Goal: Task Accomplishment & Management: Manage account settings

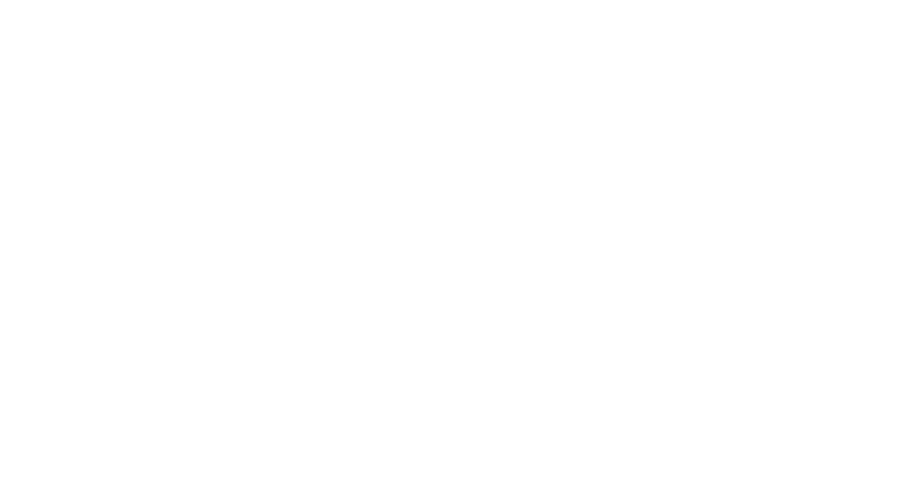
click at [907, 18] on div at bounding box center [461, 21] width 923 height 43
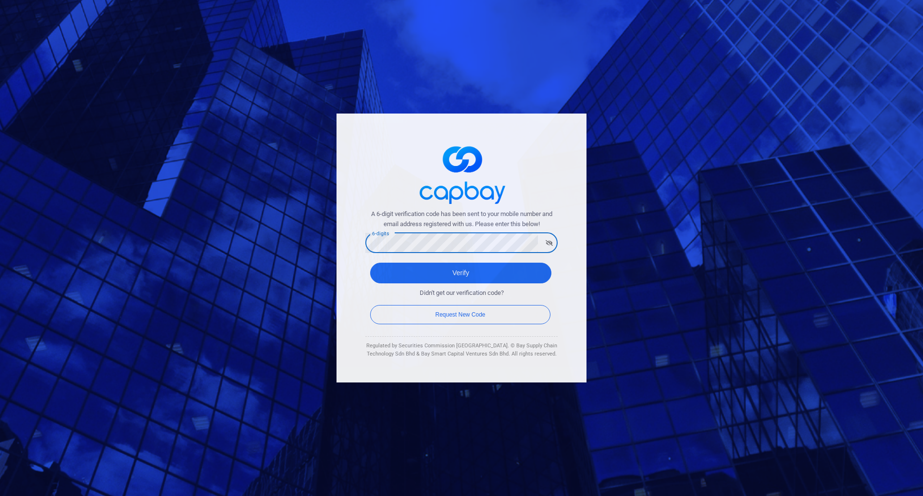
click at [352, 252] on div "A 6-digit verification code has been sent to your mobile number and email addre…" at bounding box center [462, 247] width 250 height 269
click at [370, 263] on button "Verify" at bounding box center [460, 273] width 181 height 21
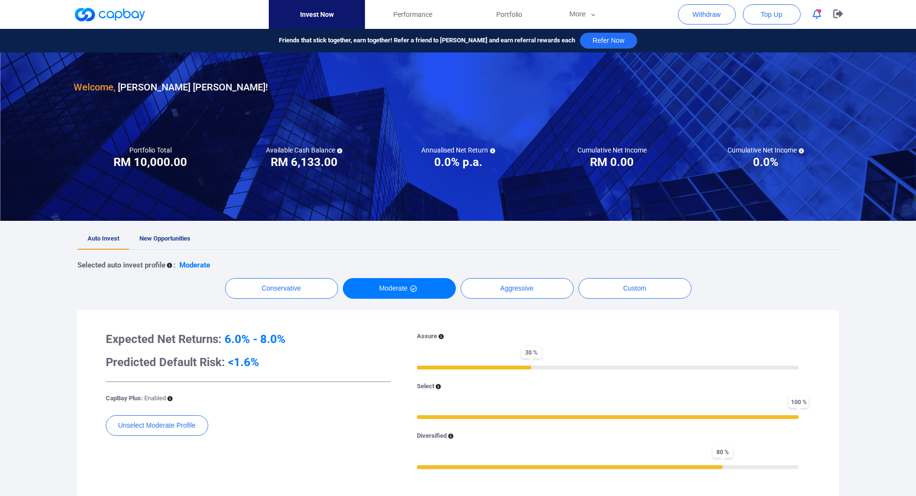
click at [902, 20] on div at bounding box center [458, 21] width 916 height 43
click at [174, 237] on span "New Opportunities" at bounding box center [164, 238] width 51 height 7
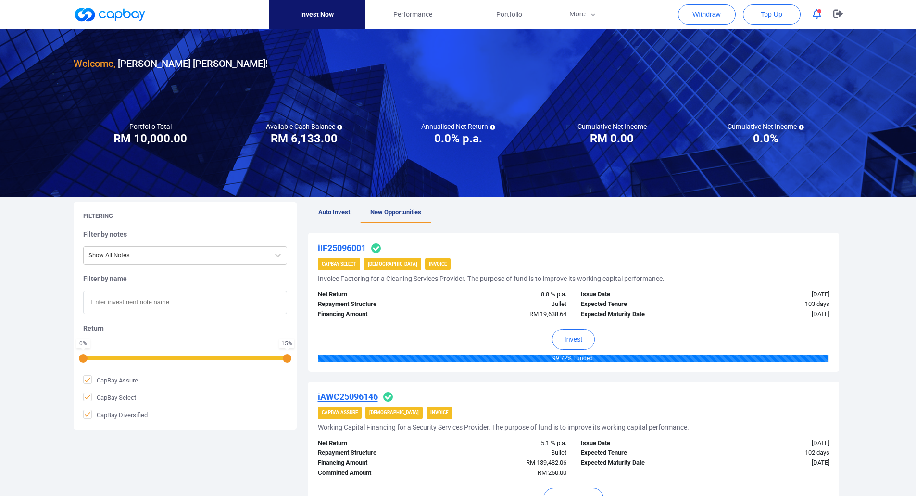
click at [813, 14] on icon "button" at bounding box center [817, 14] width 9 height 10
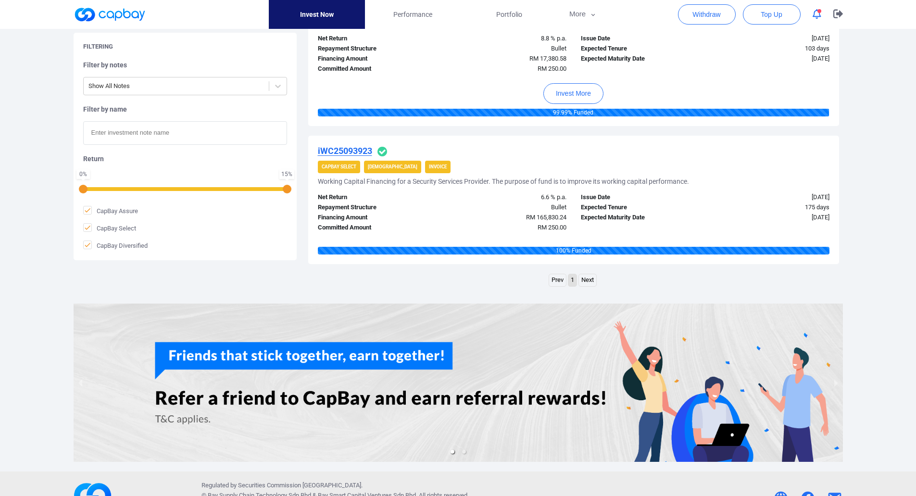
scroll to position [1538, 0]
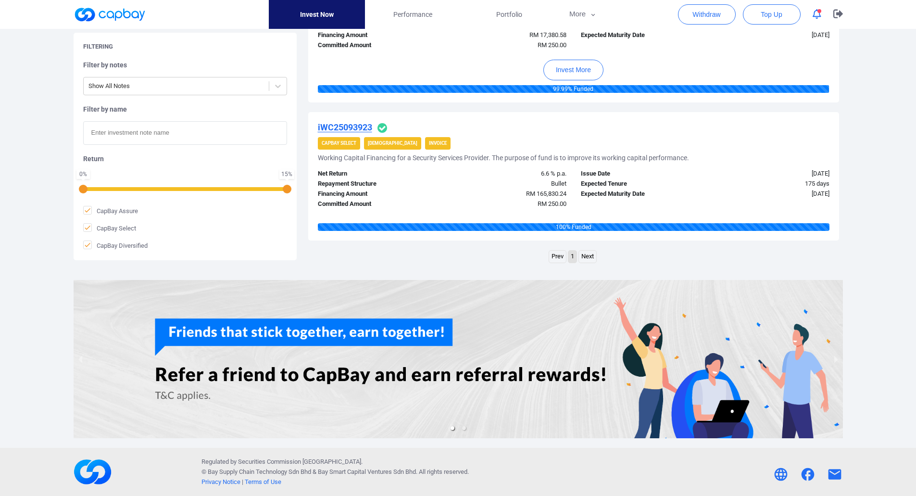
click at [584, 255] on link "Next" at bounding box center [587, 257] width 17 height 12
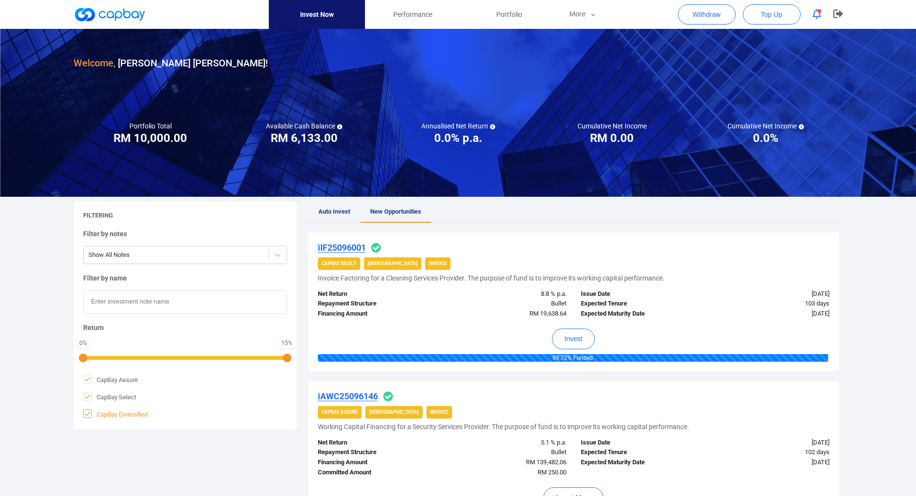
scroll to position [0, 0]
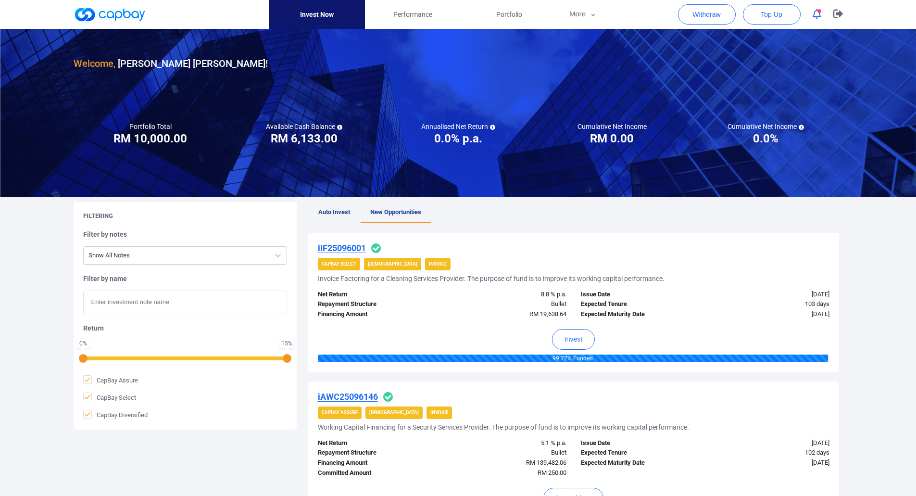
click at [333, 213] on span "Auto Invest" at bounding box center [334, 211] width 32 height 7
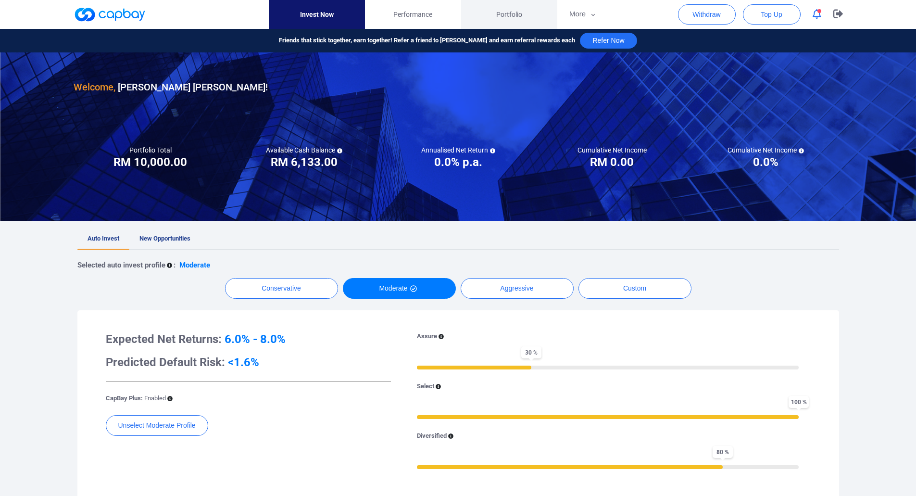
click at [502, 16] on span "Portfolio" at bounding box center [509, 14] width 26 height 11
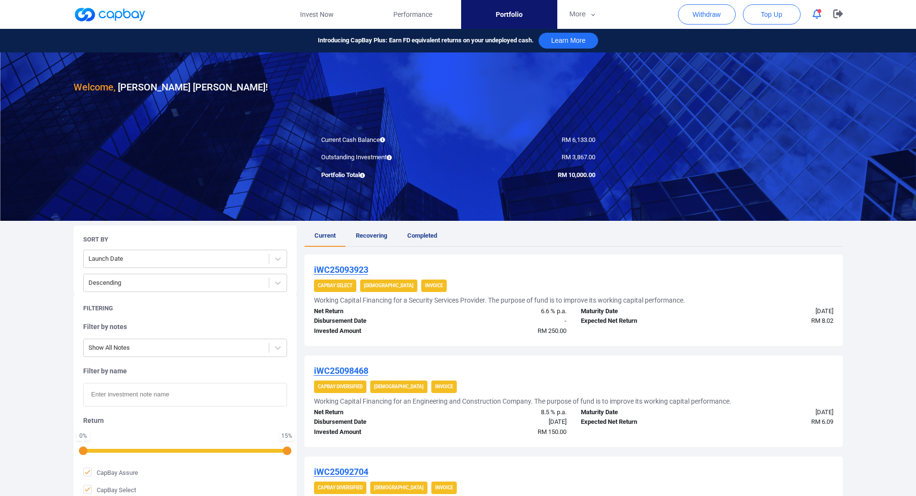
click at [440, 236] on link "Completed" at bounding box center [422, 236] width 50 height 21
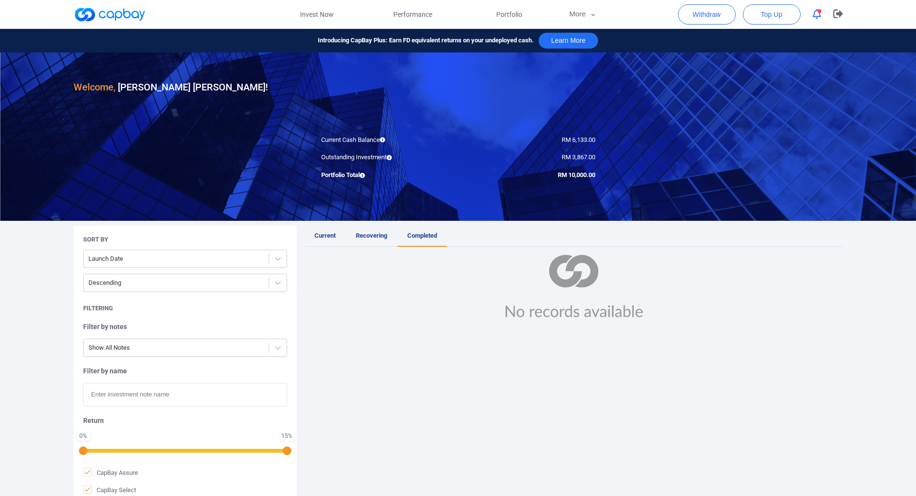
click at [361, 236] on span "Recovering" at bounding box center [371, 235] width 31 height 7
click at [326, 246] on link "Current" at bounding box center [324, 236] width 41 height 21
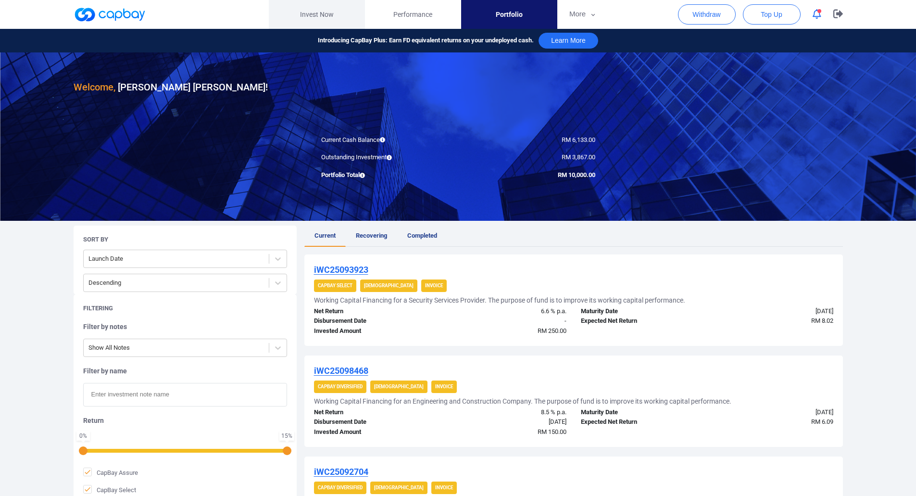
click at [295, 15] on link "Invest Now" at bounding box center [317, 14] width 96 height 29
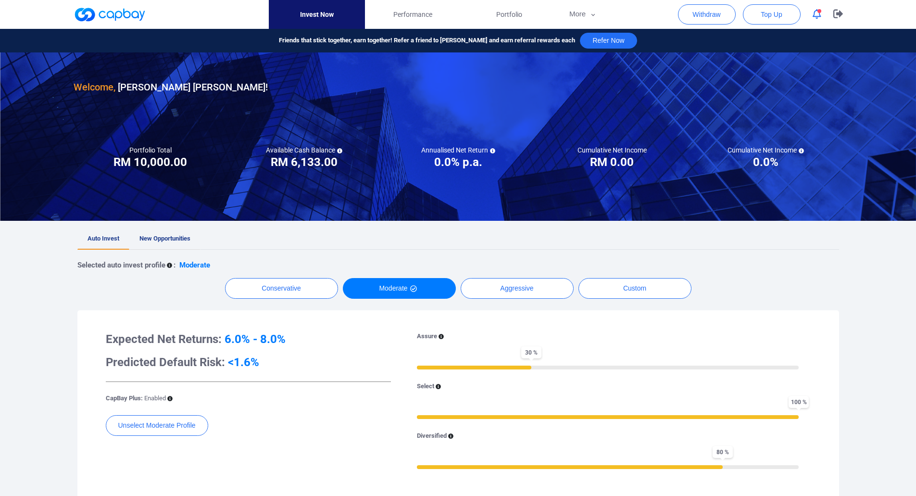
click at [170, 239] on span "New Opportunities" at bounding box center [164, 238] width 51 height 7
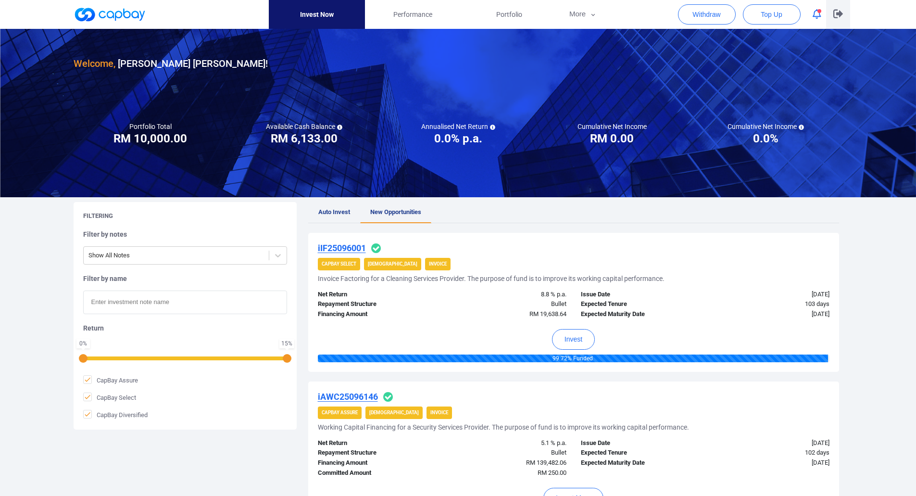
click at [835, 11] on icon "button" at bounding box center [838, 14] width 10 height 9
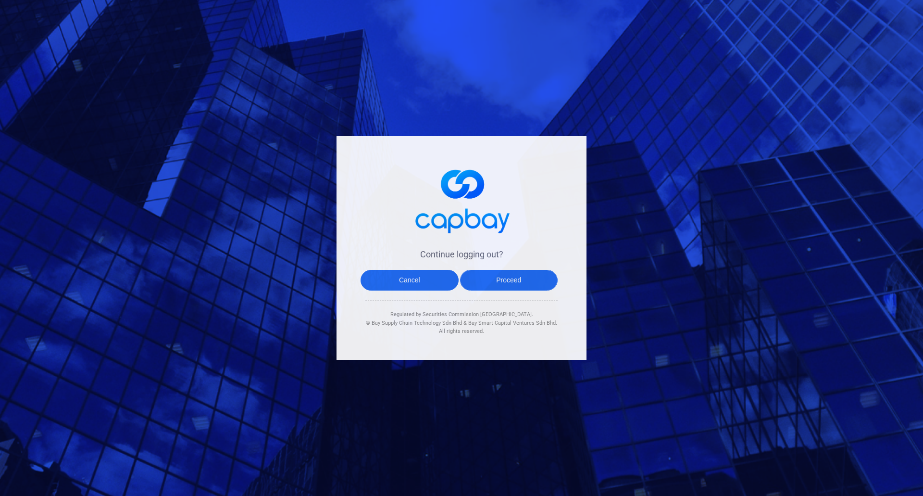
click at [519, 281] on button "Proceed" at bounding box center [509, 280] width 98 height 21
